Goal: Check status: Check status

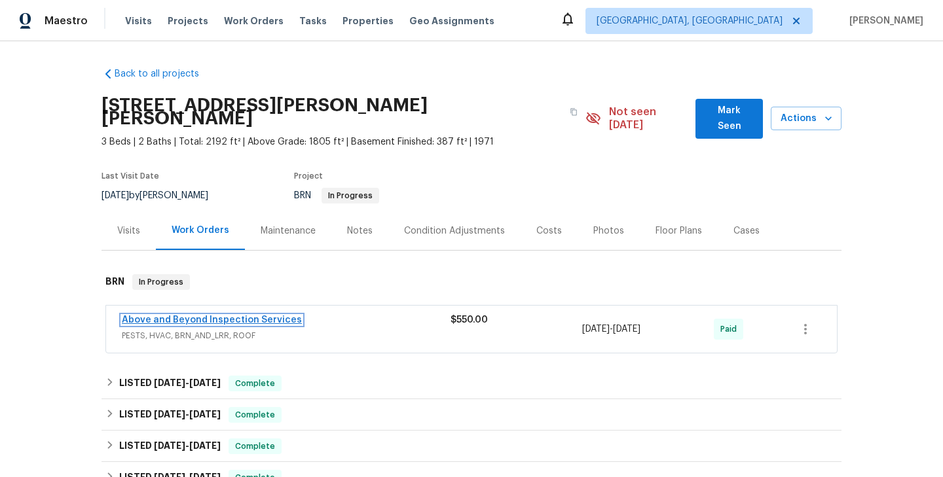
click at [239, 316] on link "Above and Beyond Inspection Services" at bounding box center [212, 320] width 180 height 9
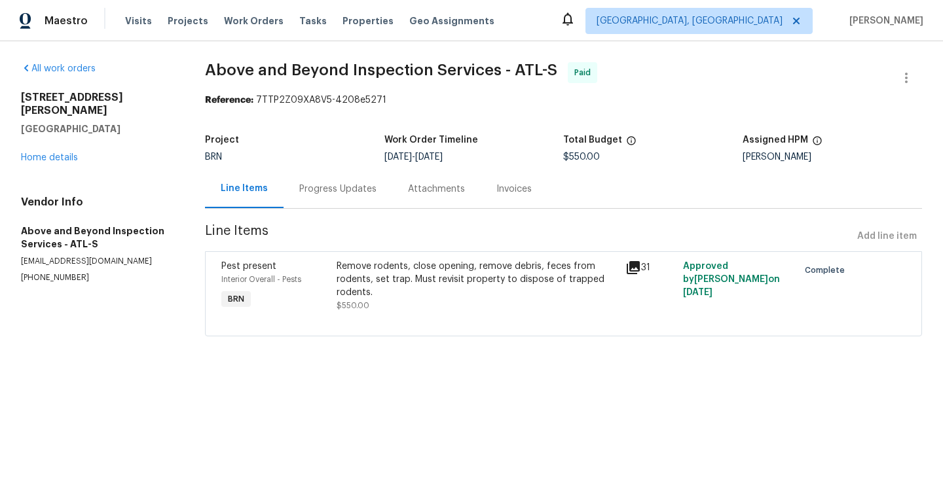
click at [336, 195] on div "Progress Updates" at bounding box center [337, 189] width 77 height 13
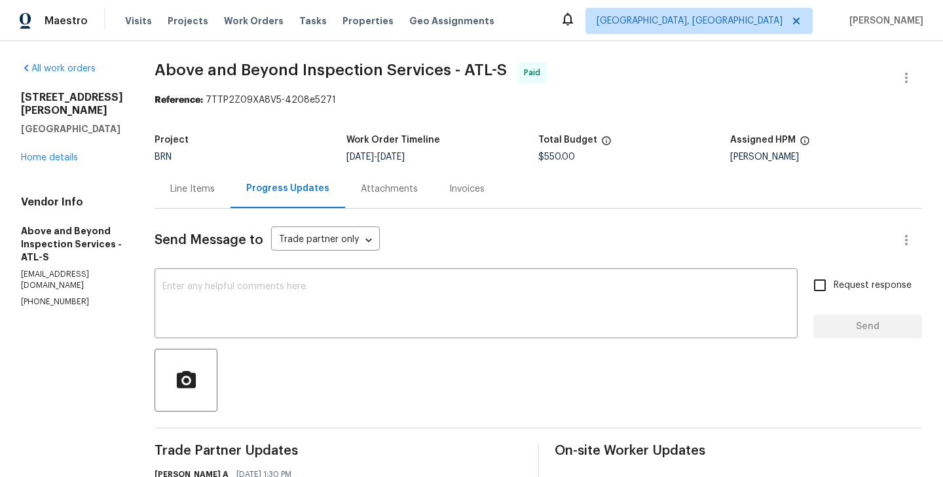
click at [215, 195] on div "Line Items" at bounding box center [192, 189] width 45 height 13
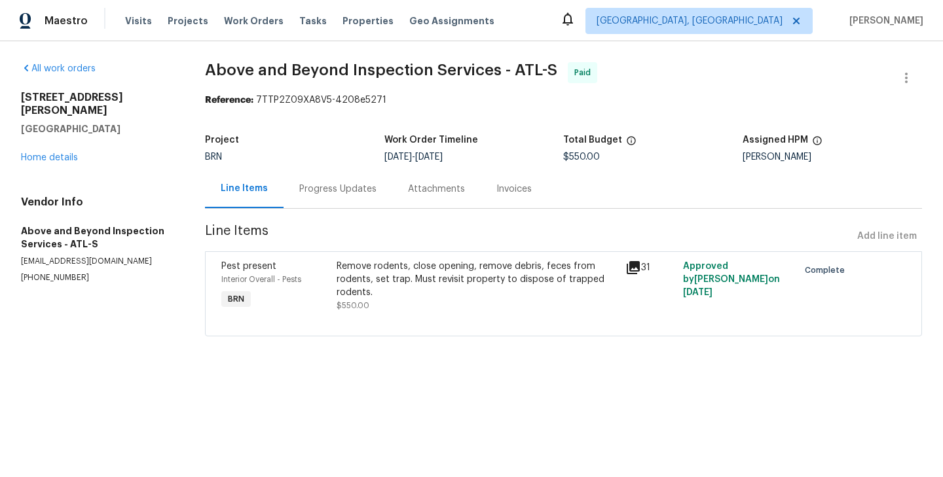
click at [332, 281] on div "Pest present Interior Overall - Pests BRN" at bounding box center [274, 286] width 115 height 60
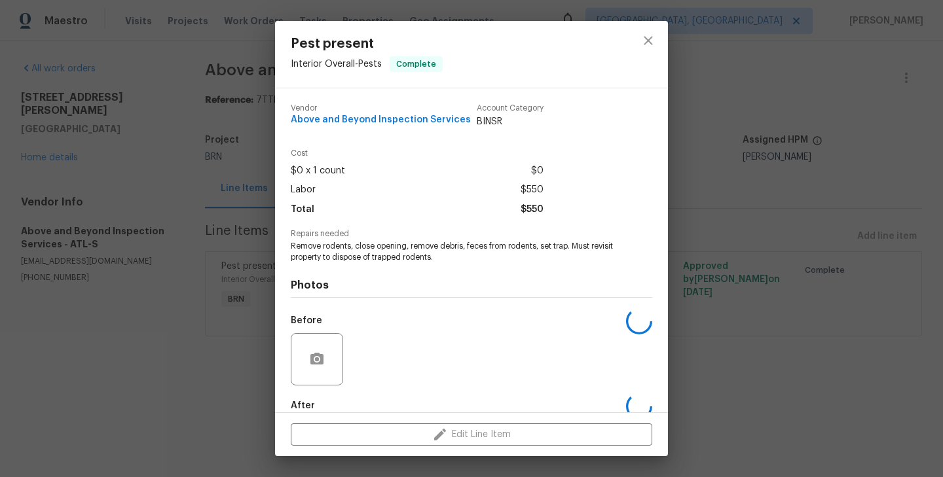
scroll to position [71, 0]
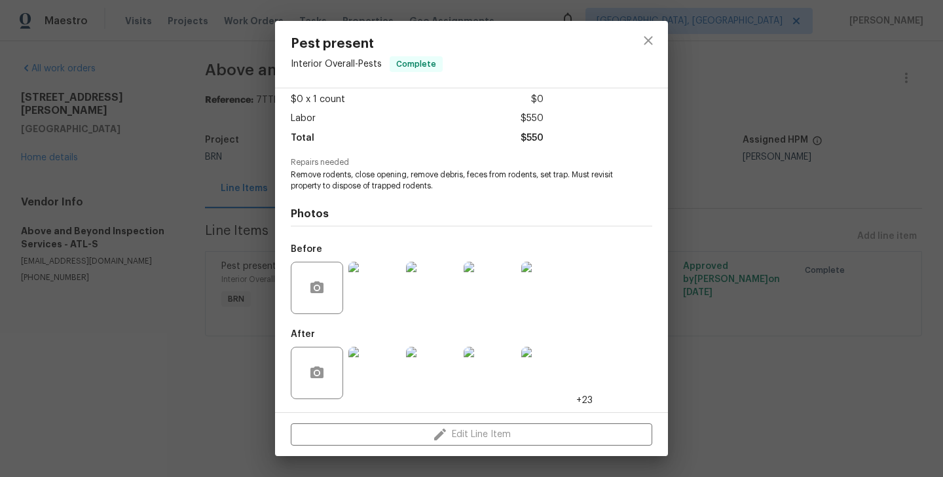
click at [157, 280] on div "Pest present Interior Overall - Pests Complete Vendor Above and Beyond Inspecti…" at bounding box center [471, 238] width 943 height 477
